Goal: Task Accomplishment & Management: Manage account settings

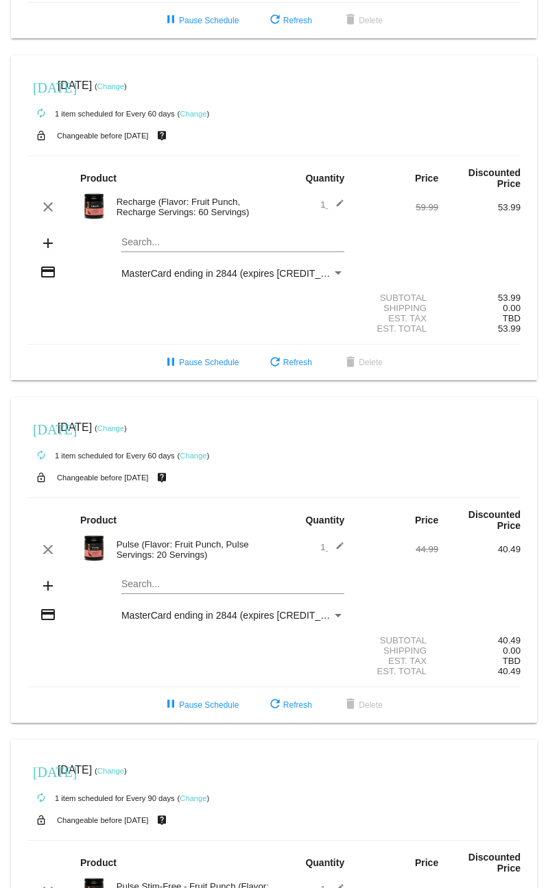
scroll to position [361, 0]
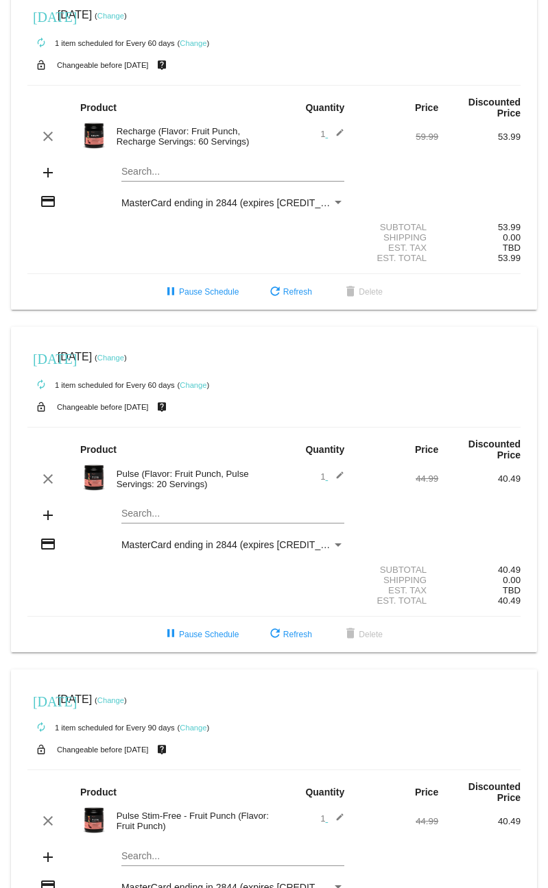
click at [124, 19] on link "Change" at bounding box center [110, 16] width 27 height 8
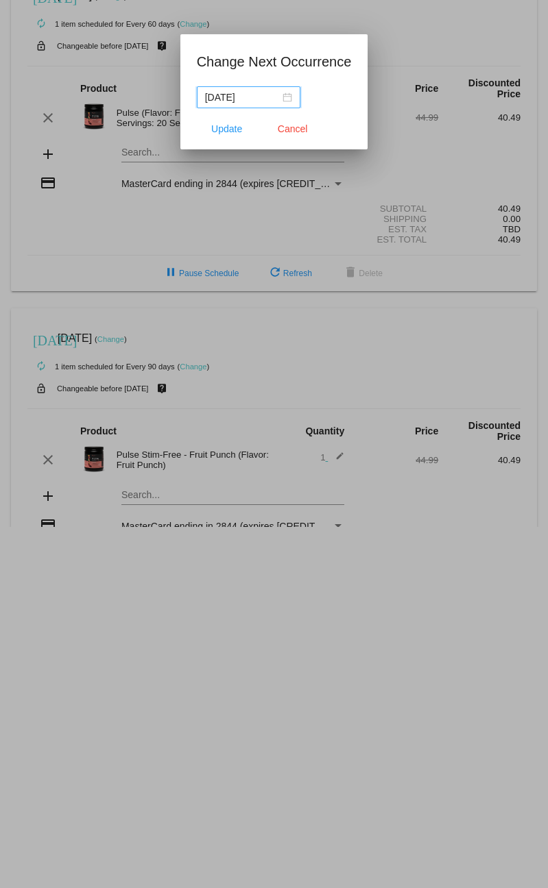
click at [280, 95] on div "2025-10-10" at bounding box center [248, 97] width 87 height 15
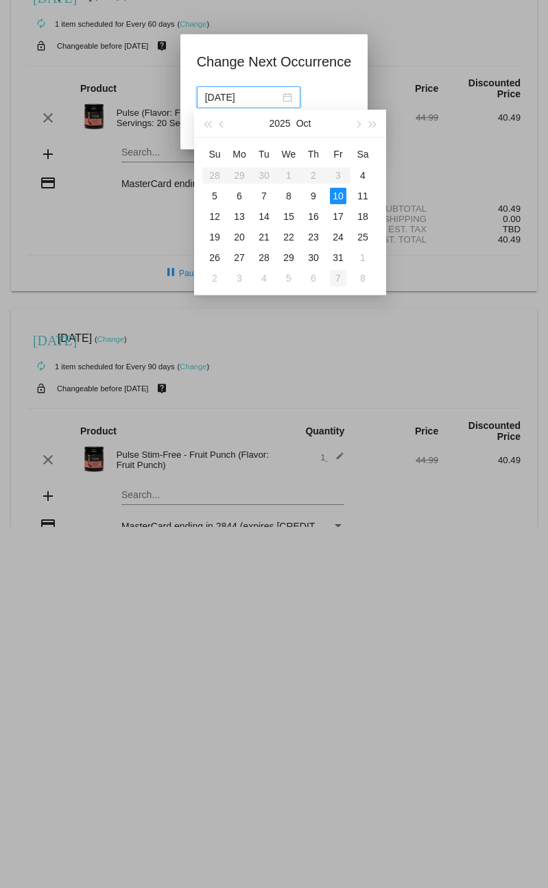
click at [338, 280] on div "7" at bounding box center [338, 278] width 16 height 16
type input "2025-11-07"
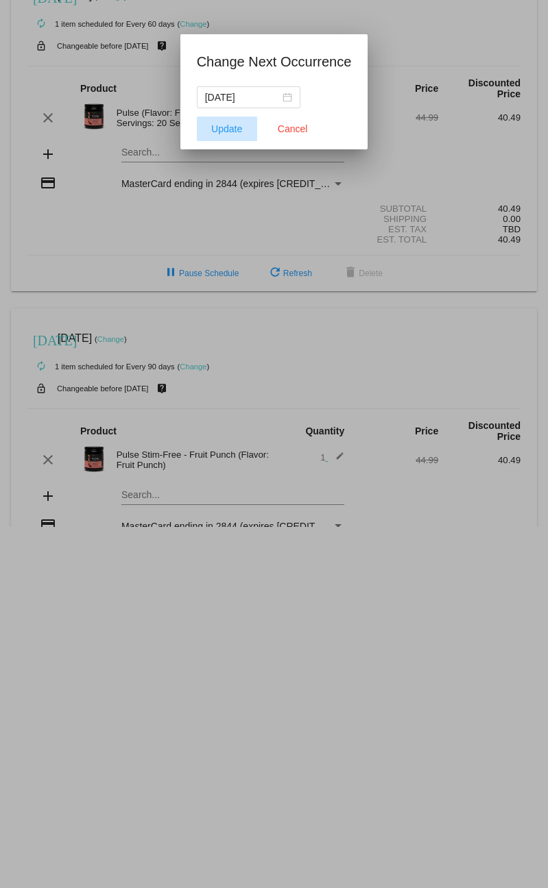
click at [227, 131] on span "Update" at bounding box center [226, 128] width 31 height 11
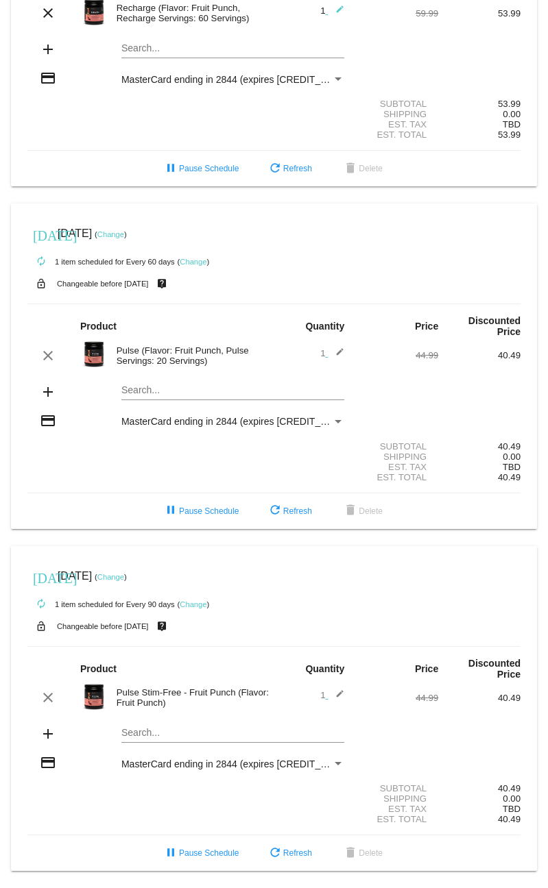
scroll to position [501, 0]
click at [199, 601] on link "Change" at bounding box center [193, 605] width 27 height 8
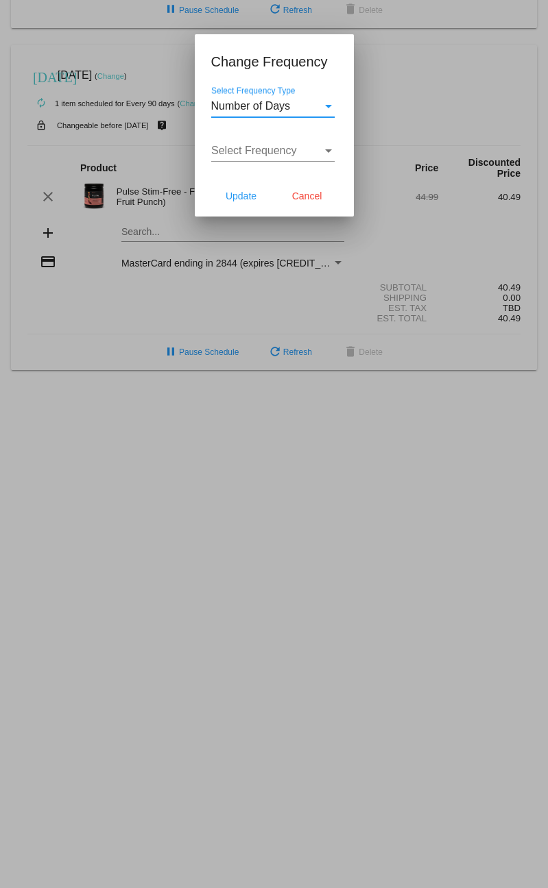
click at [317, 195] on span "Cancel" at bounding box center [307, 196] width 30 height 11
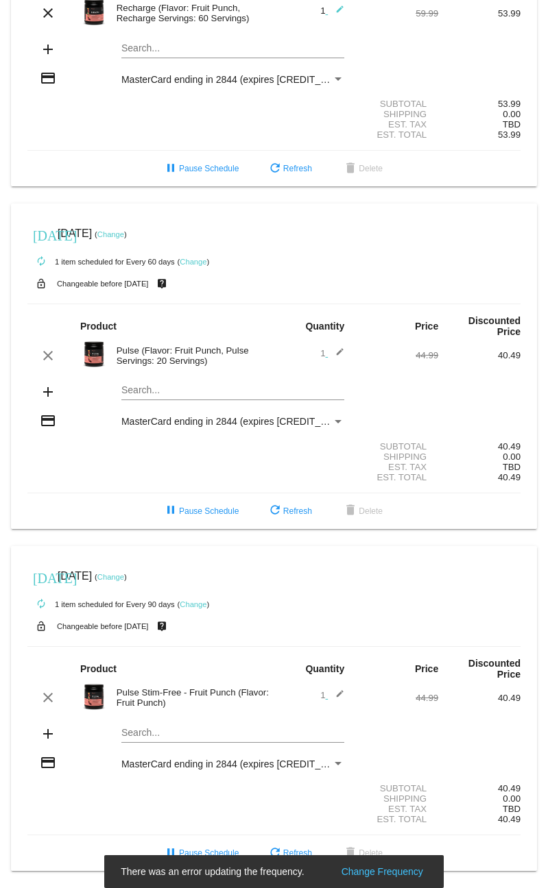
click at [124, 573] on link "Change" at bounding box center [110, 577] width 27 height 8
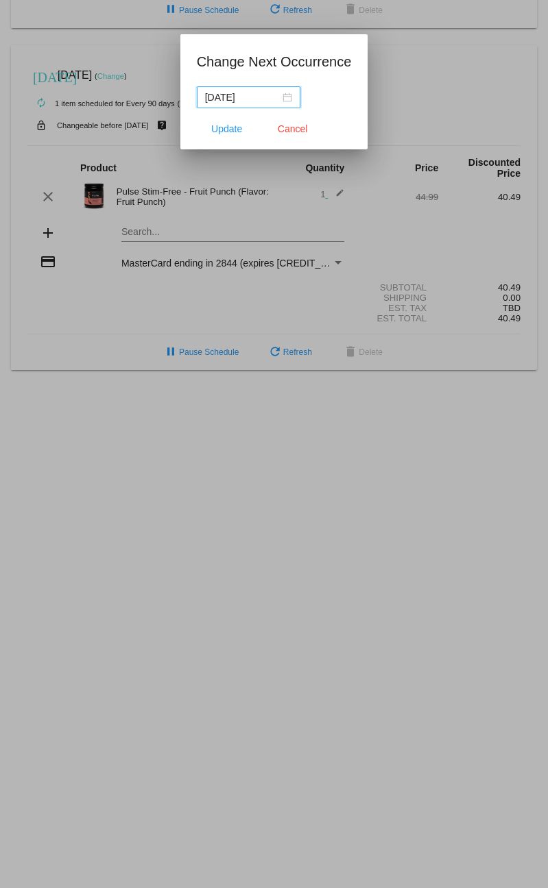
click at [279, 95] on div "2025-10-13" at bounding box center [248, 97] width 87 height 15
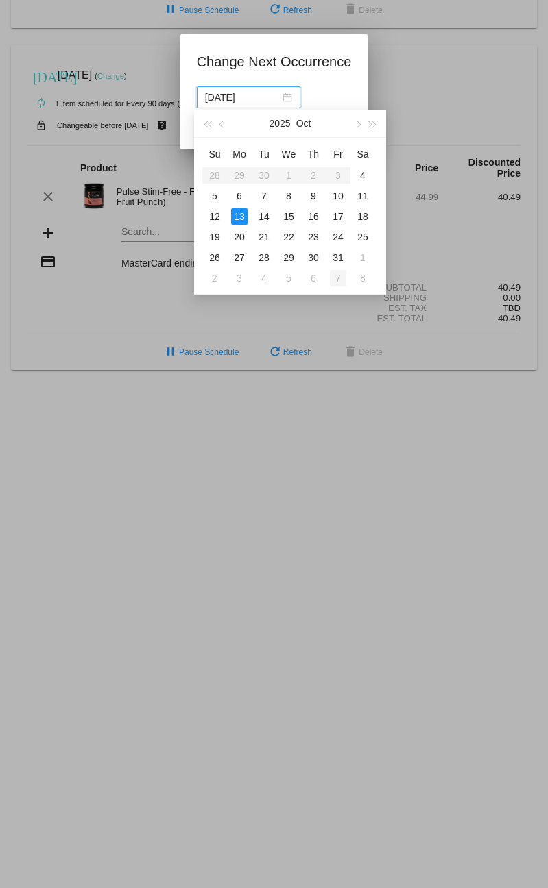
click at [337, 276] on div "7" at bounding box center [338, 278] width 16 height 16
type input "2025-11-07"
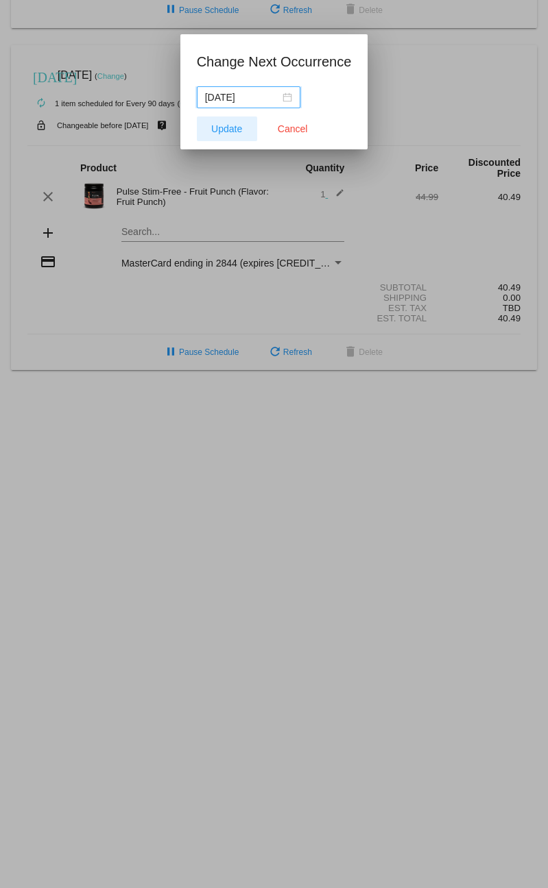
click at [223, 128] on span "Update" at bounding box center [226, 128] width 31 height 11
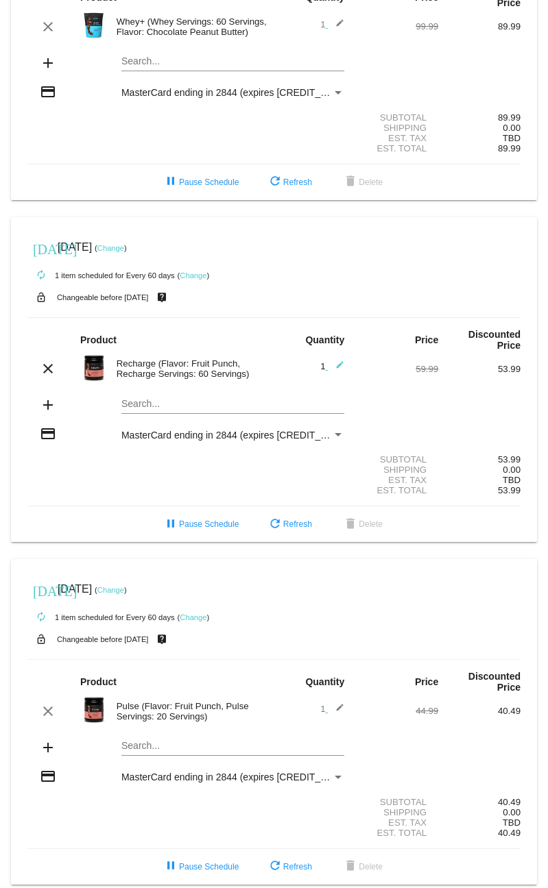
scroll to position [0, 0]
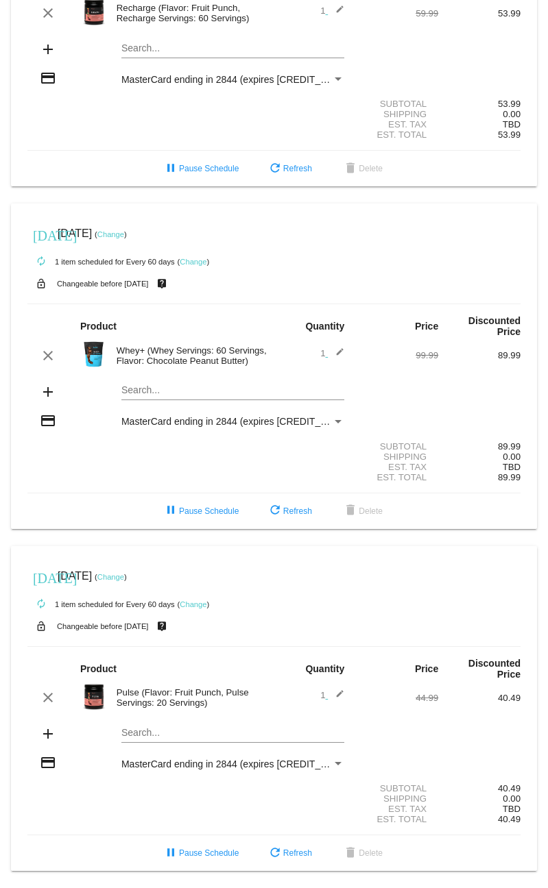
scroll to position [501, 0]
